Goal: Complete application form

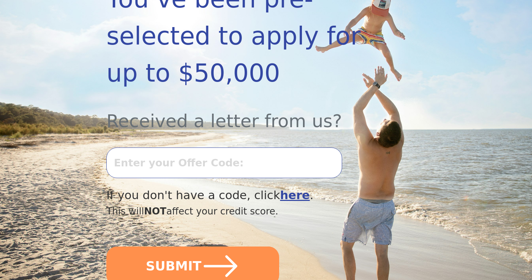
scroll to position [175, 0]
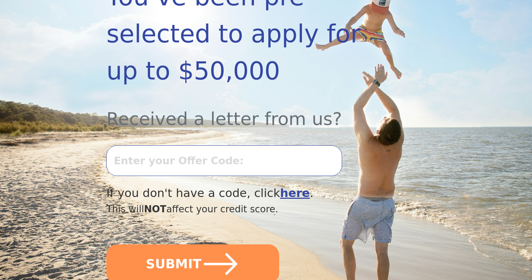
click at [217, 145] on input "text" at bounding box center [224, 160] width 236 height 31
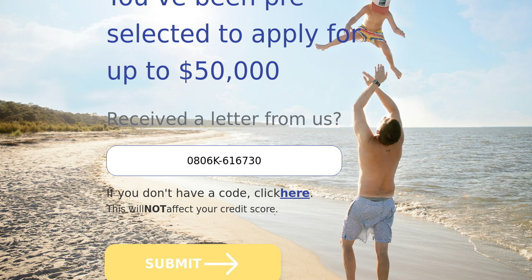
type input "0806K-616730"
click at [211, 246] on icon "submit" at bounding box center [221, 263] width 39 height 39
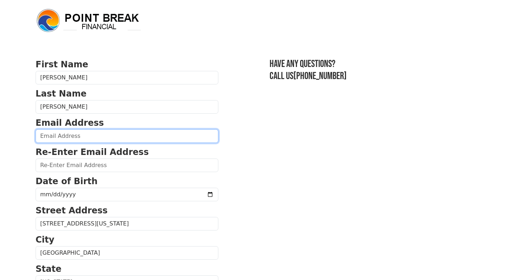
click at [91, 135] on input "email" at bounding box center [127, 136] width 183 height 14
type input "[EMAIL_ADDRESS][DOMAIN_NAME]"
type input "[PHONE_NUMBER]"
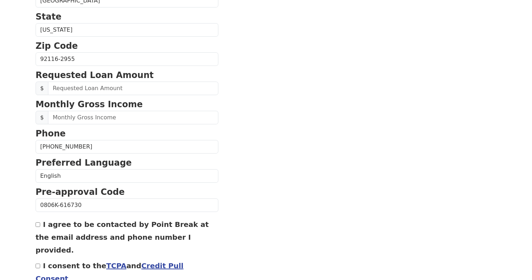
scroll to position [259, 0]
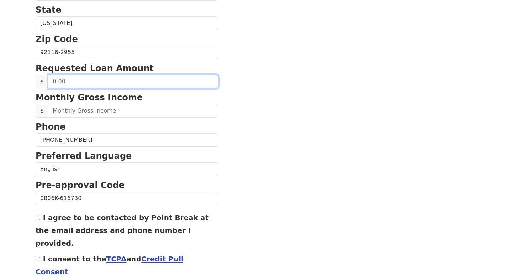
click at [109, 81] on input "text" at bounding box center [133, 82] width 170 height 14
type input "50,000.00"
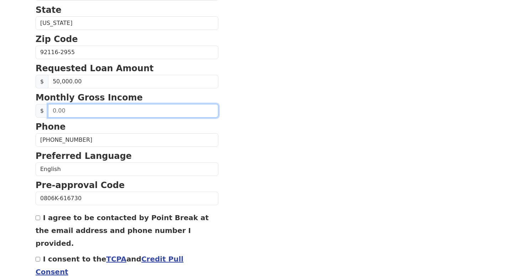
click at [102, 112] on input "text" at bounding box center [133, 111] width 170 height 14
type input "50,000.00"
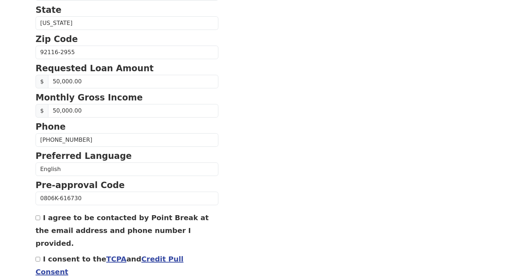
click at [40, 218] on input "I agree to be contacted by Point Break at the email address and phone number I …" at bounding box center [38, 217] width 5 height 5
checkbox input "true"
click at [40, 252] on div "I consent to the TCPA and Credit Pull Consent" at bounding box center [127, 265] width 183 height 26
click at [39, 257] on input "I consent to the TCPA and Credit Pull Consent" at bounding box center [38, 259] width 5 height 5
checkbox input "true"
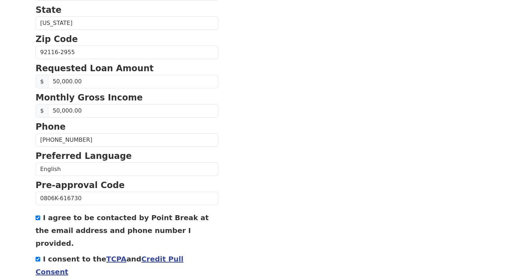
scroll to position [286, 0]
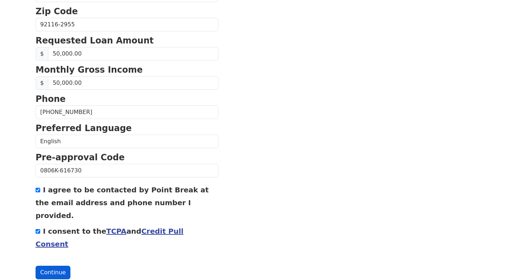
click at [58, 265] on button "Continue" at bounding box center [53, 272] width 35 height 14
click at [54, 266] on button "Continue" at bounding box center [53, 273] width 35 height 14
